Goal: Information Seeking & Learning: Learn about a topic

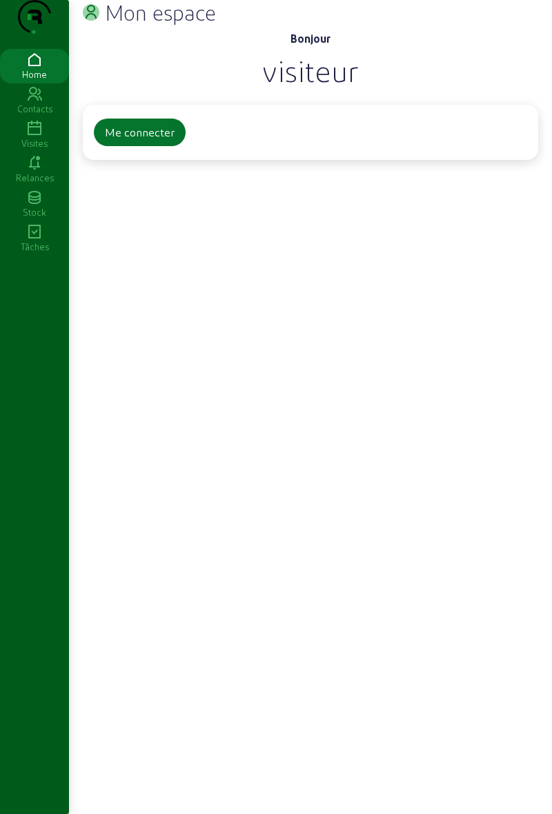
click at [163, 141] on div "Me connecter" at bounding box center [140, 132] width 70 height 17
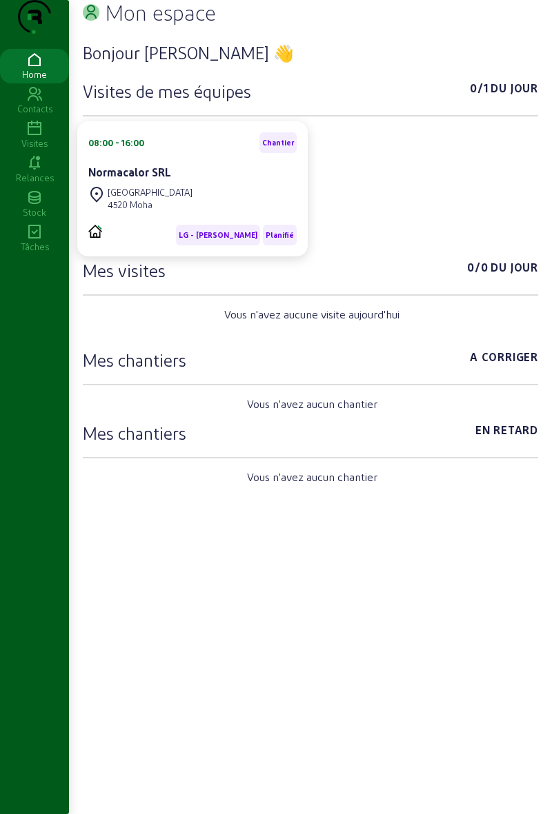
click at [155, 183] on div "08:00 - 16:00 Chantier Normacalor SRL" at bounding box center [192, 157] width 208 height 51
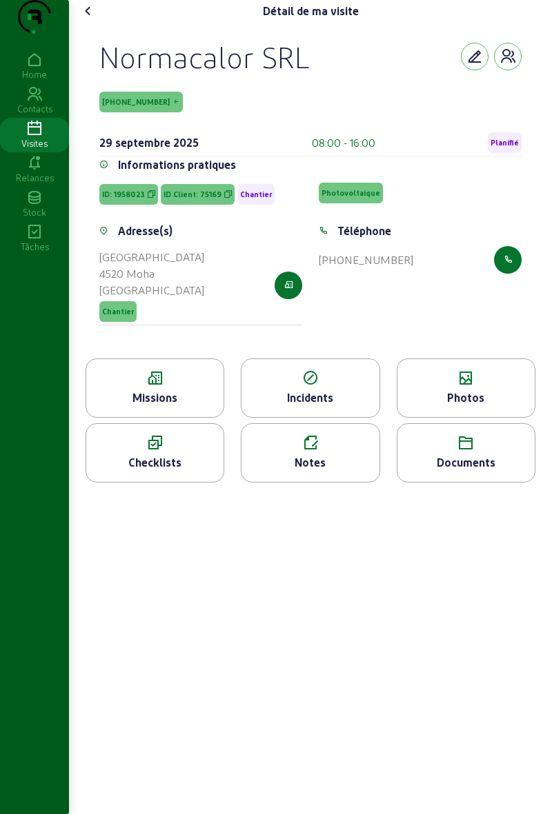
click at [131, 406] on div "Missions" at bounding box center [154, 398] width 137 height 17
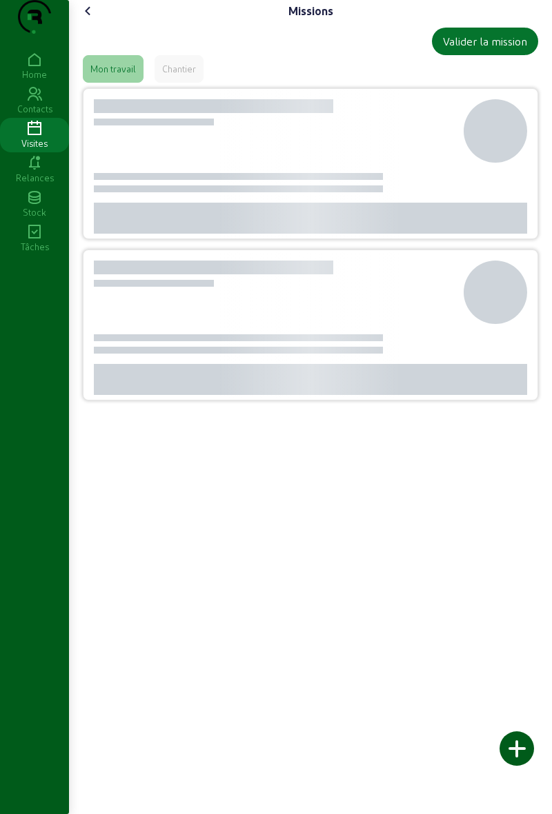
click at [124, 395] on div at bounding box center [130, 379] width 72 height 31
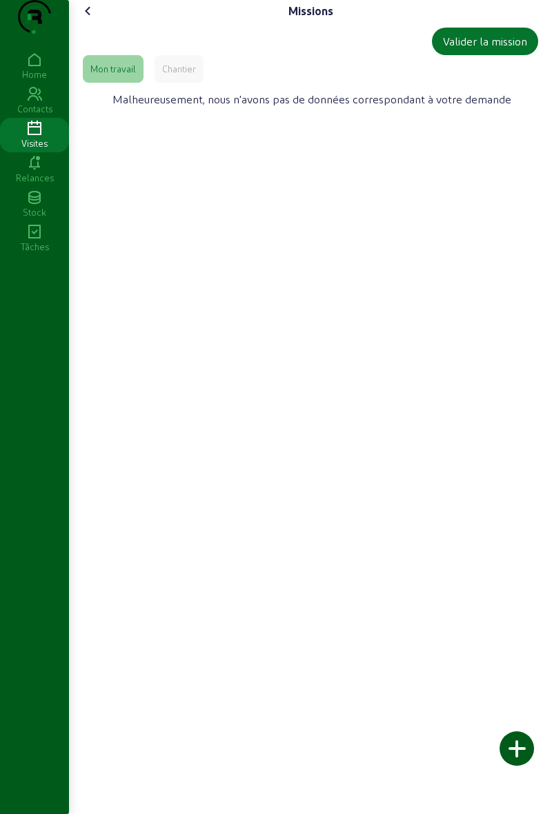
click at [164, 75] on div "Chantier" at bounding box center [179, 69] width 34 height 12
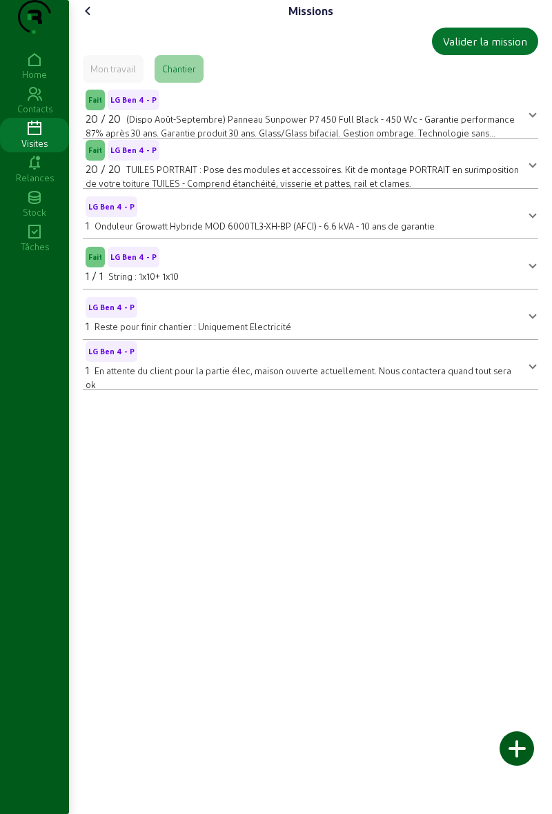
click at [91, 19] on icon at bounding box center [88, 11] width 17 height 17
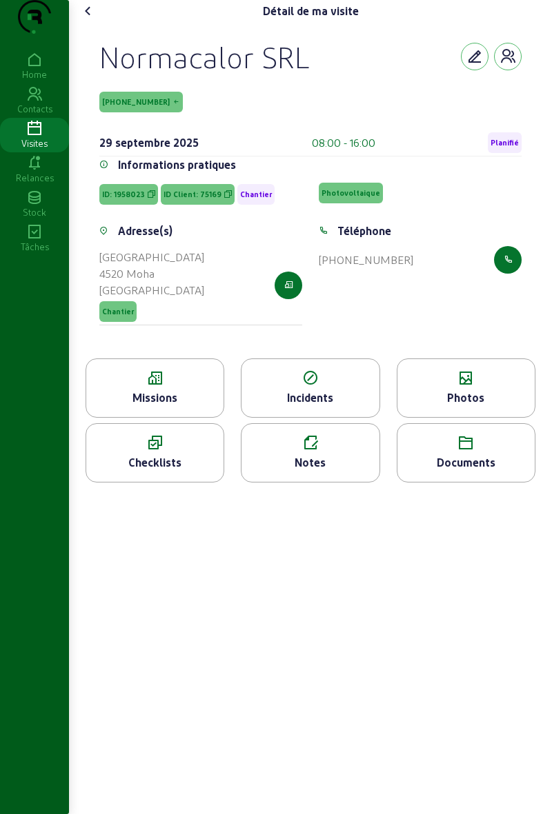
click at [426, 387] on icon at bounding box center [465, 378] width 137 height 17
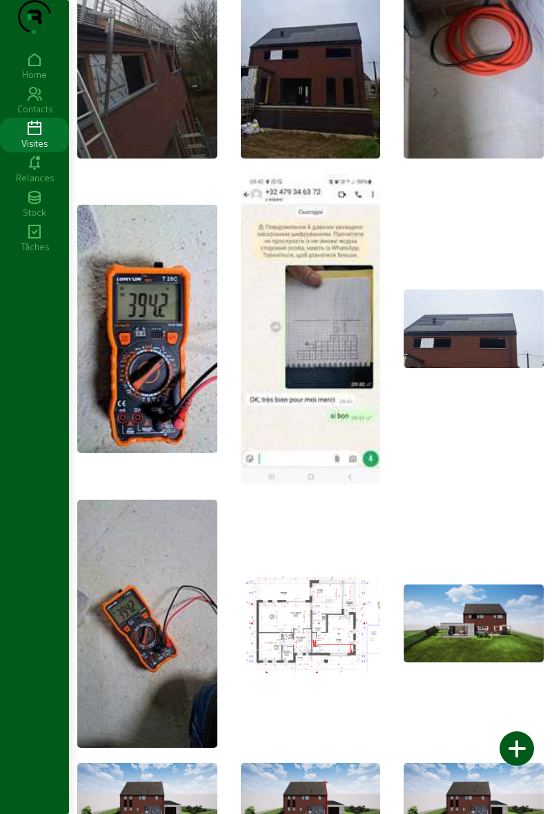
scroll to position [148, 0]
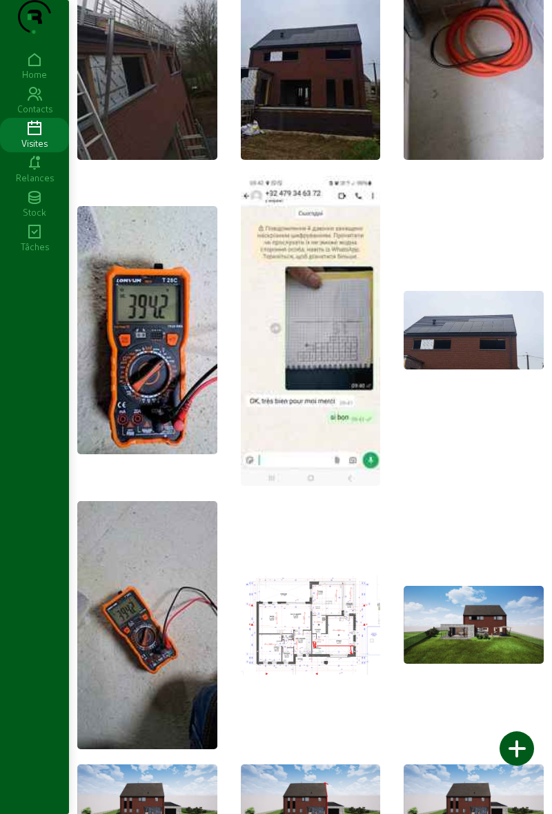
click at [272, 268] on img at bounding box center [311, 330] width 140 height 311
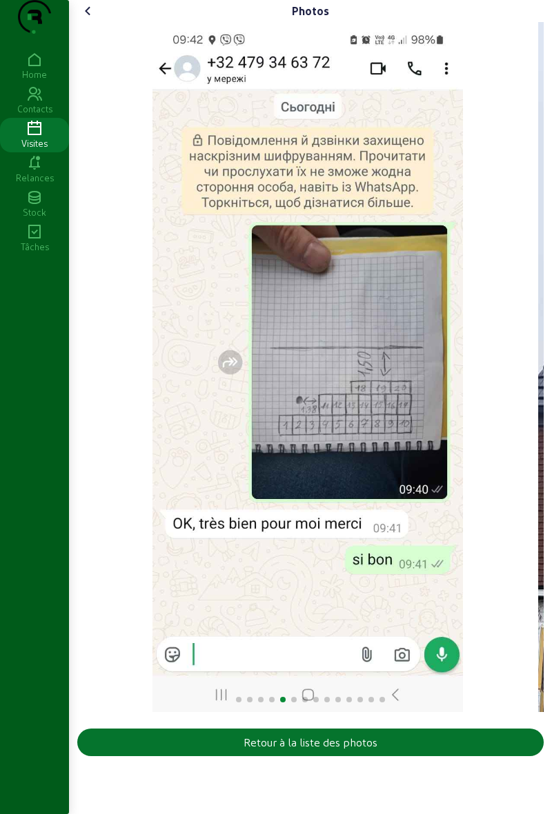
scroll to position [0, 0]
click at [79, 12] on div "Photos Retour à la liste des photos" at bounding box center [310, 381] width 483 height 762
click at [85, 19] on icon at bounding box center [88, 11] width 17 height 17
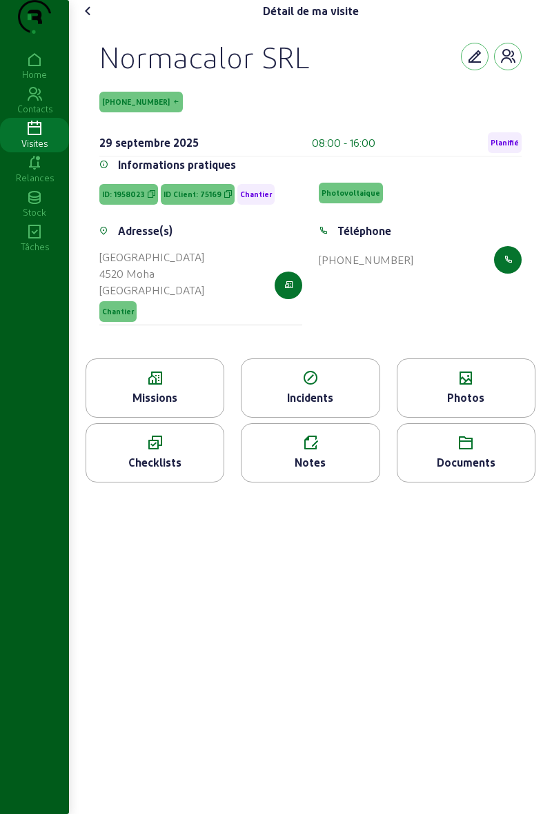
click at [408, 387] on icon at bounding box center [465, 378] width 137 height 17
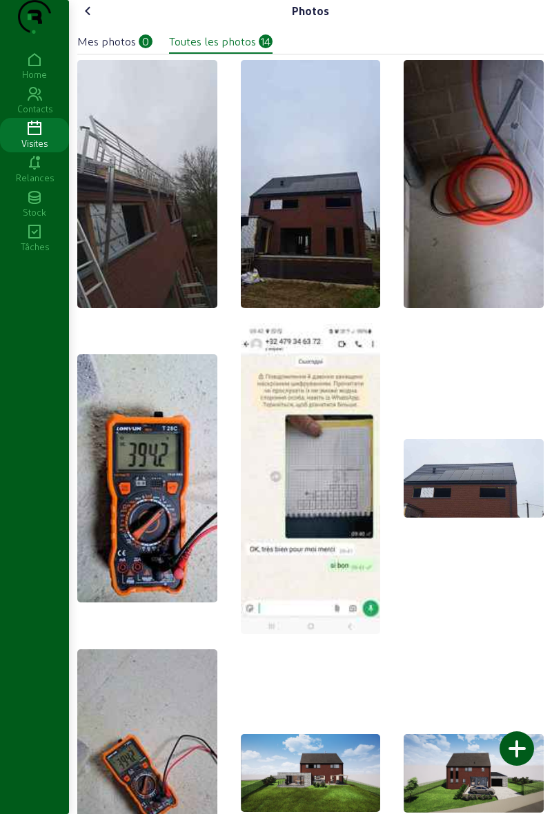
click at [87, 19] on icon at bounding box center [88, 11] width 17 height 17
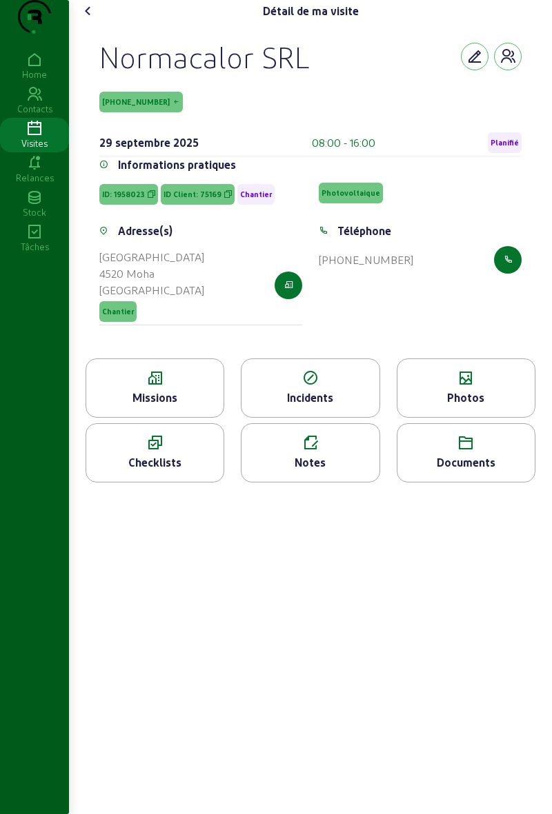
click at [443, 396] on div "Photos" at bounding box center [465, 388] width 139 height 59
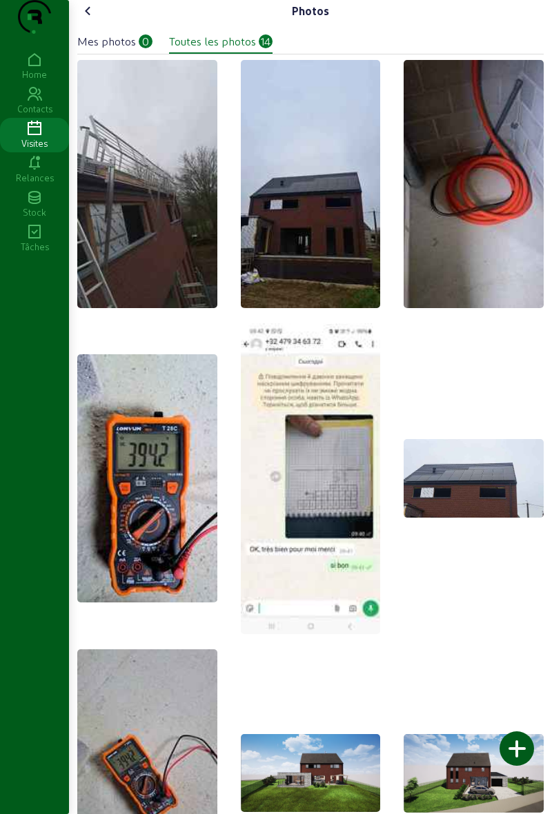
click at [99, 22] on cam-font-icon at bounding box center [88, 11] width 22 height 22
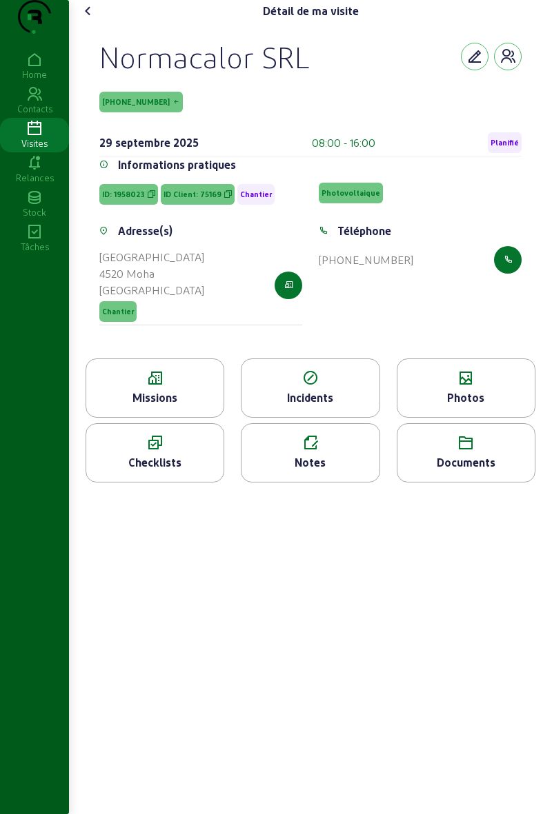
click at [132, 387] on icon at bounding box center [154, 378] width 137 height 17
